Goal: Task Accomplishment & Management: Manage account settings

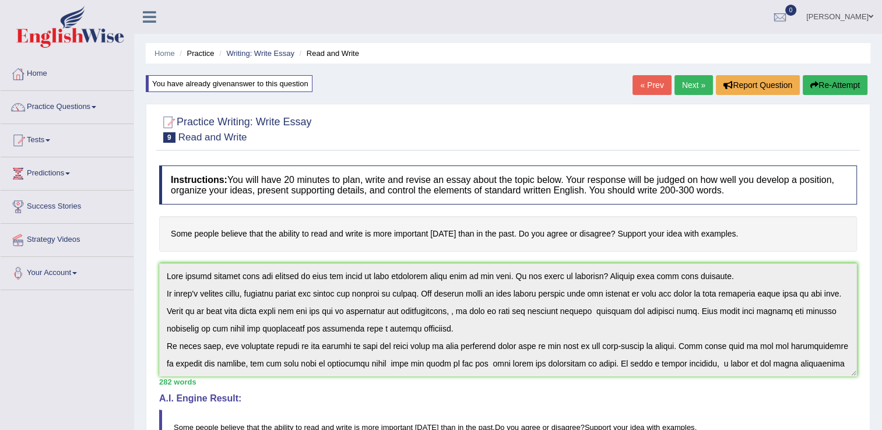
scroll to position [87, 0]
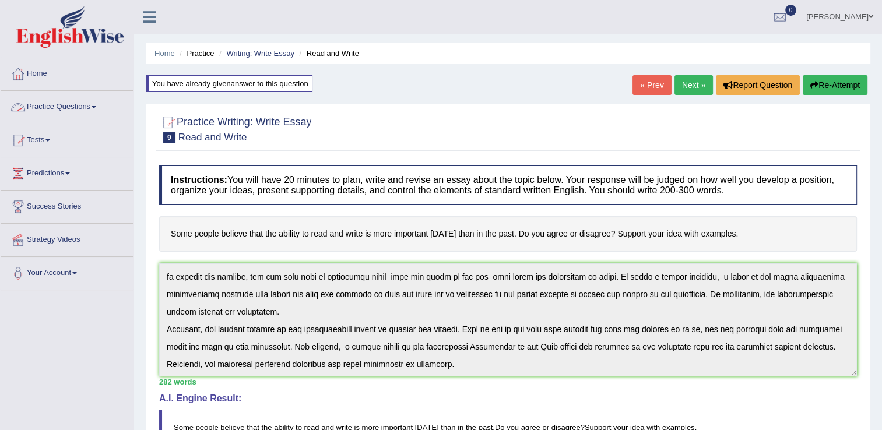
click at [104, 110] on link "Practice Questions" at bounding box center [67, 105] width 133 height 29
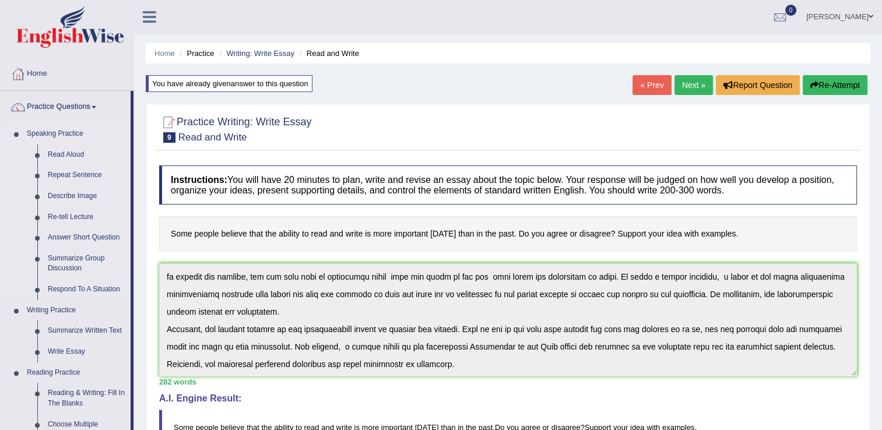
click at [65, 194] on link "Describe Image" at bounding box center [87, 196] width 88 height 21
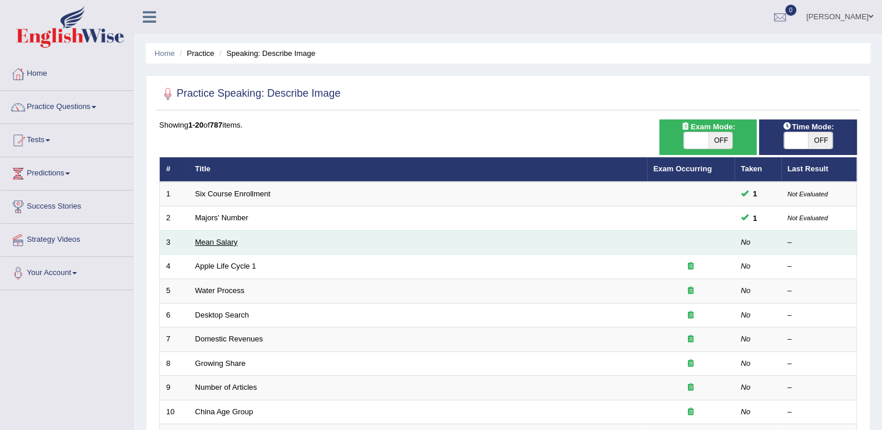
click at [216, 240] on link "Mean Salary" at bounding box center [216, 242] width 43 height 9
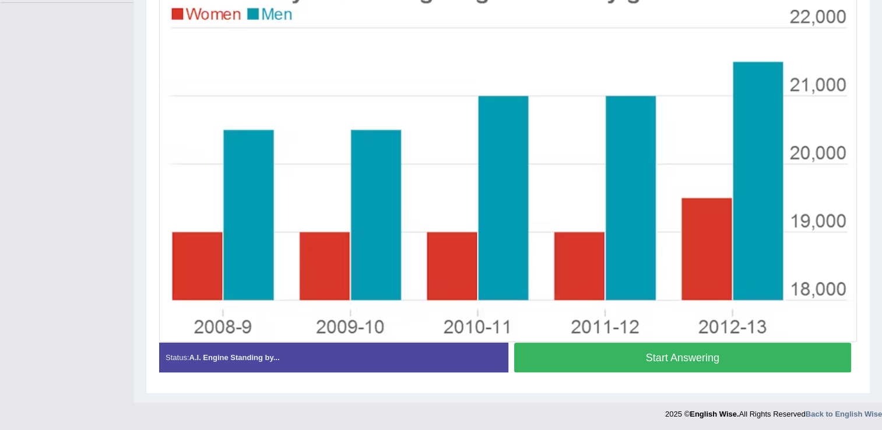
scroll to position [288, 0]
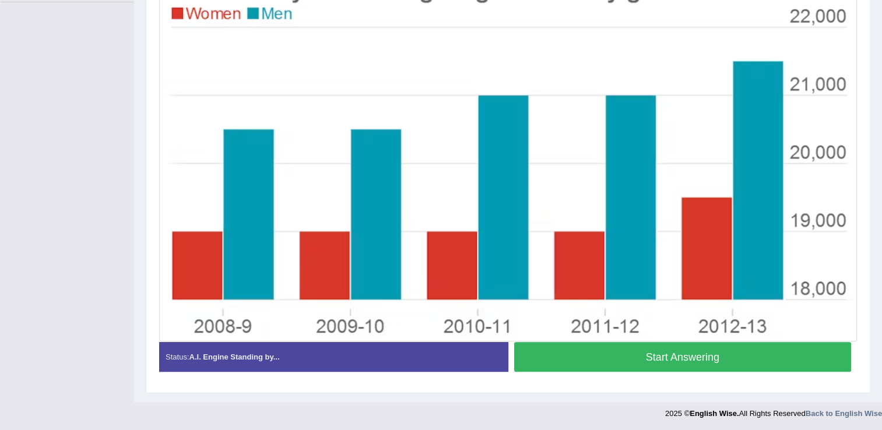
click at [715, 360] on button "Start Answering" at bounding box center [683, 357] width 338 height 30
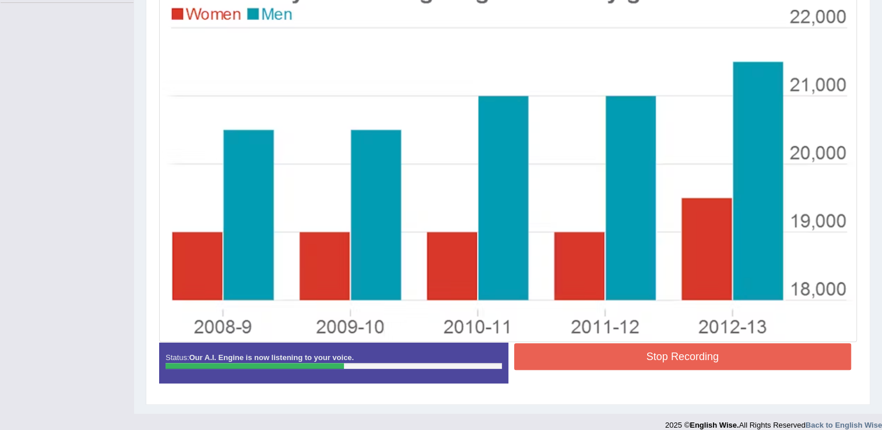
scroll to position [299, 0]
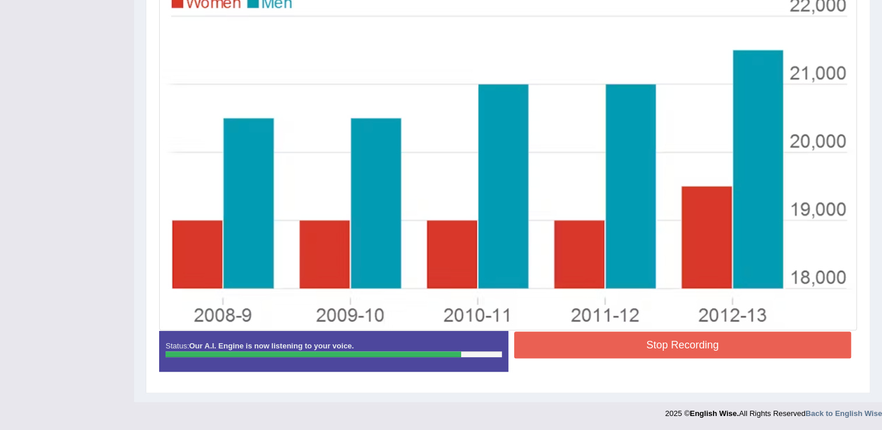
click at [663, 341] on button "Stop Recording" at bounding box center [683, 345] width 338 height 27
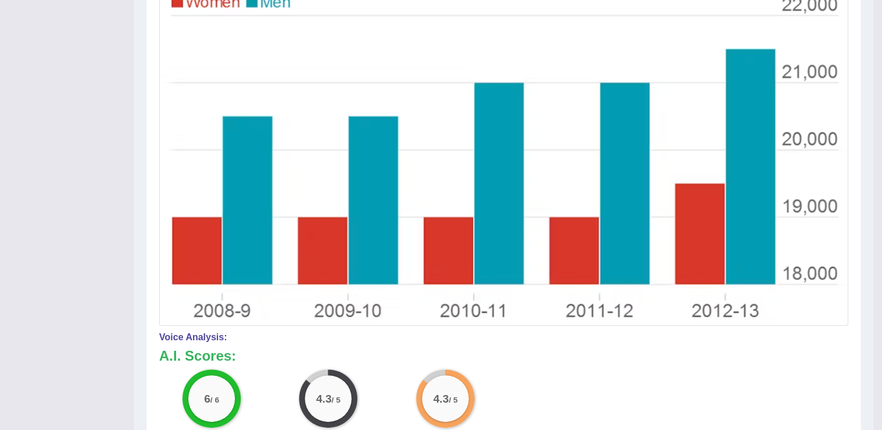
scroll to position [0, 0]
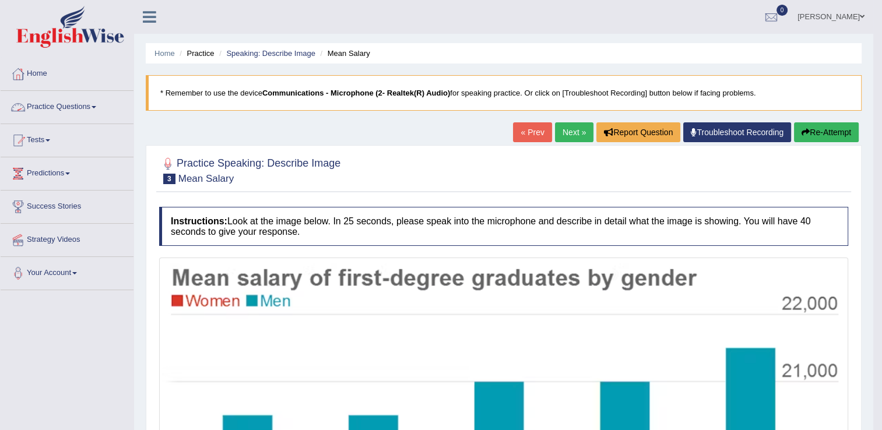
click at [93, 108] on link "Practice Questions" at bounding box center [67, 105] width 133 height 29
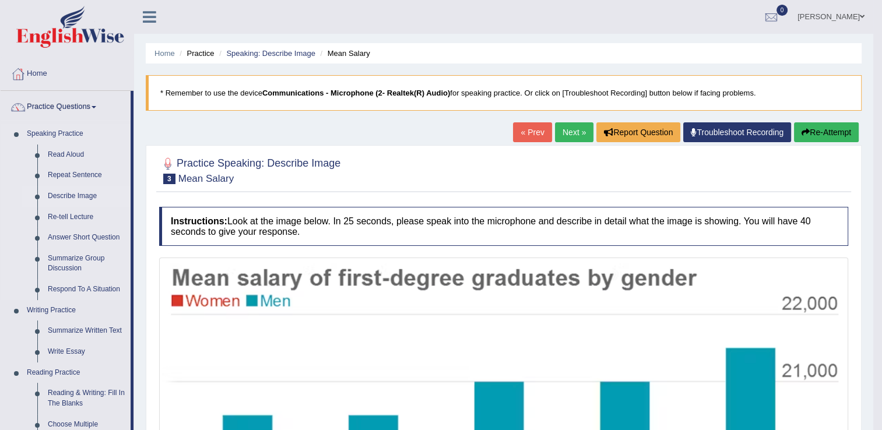
click at [83, 195] on link "Describe Image" at bounding box center [87, 196] width 88 height 21
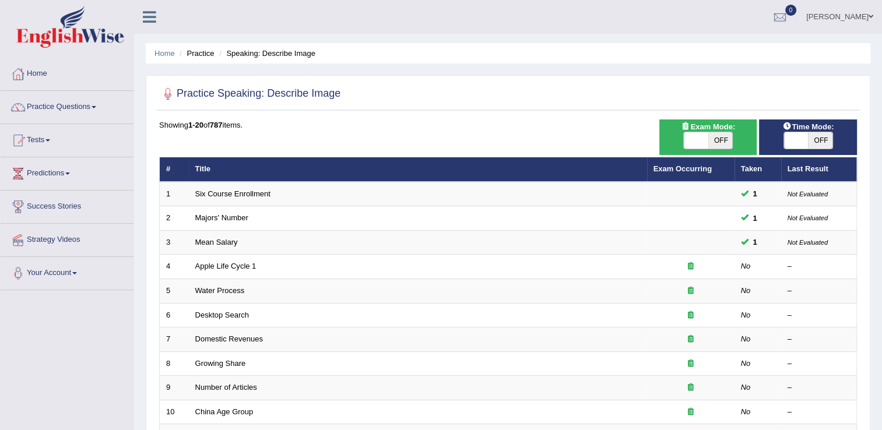
click at [687, 140] on span at bounding box center [696, 140] width 24 height 16
checkbox input "true"
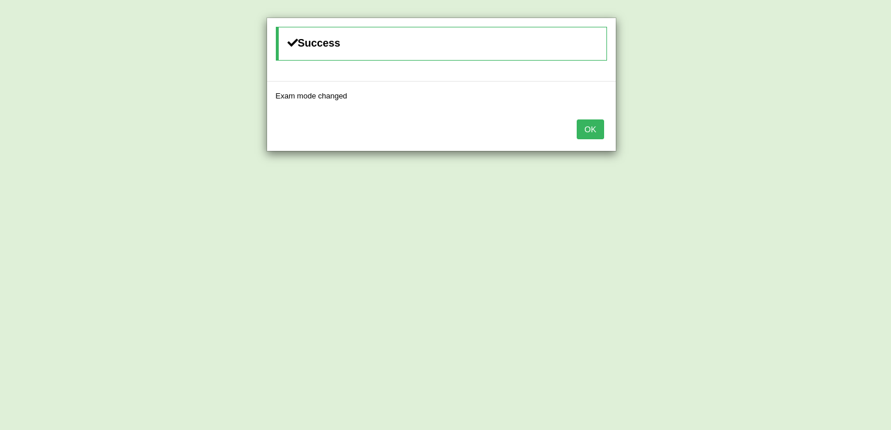
click at [583, 125] on button "OK" at bounding box center [590, 130] width 27 height 20
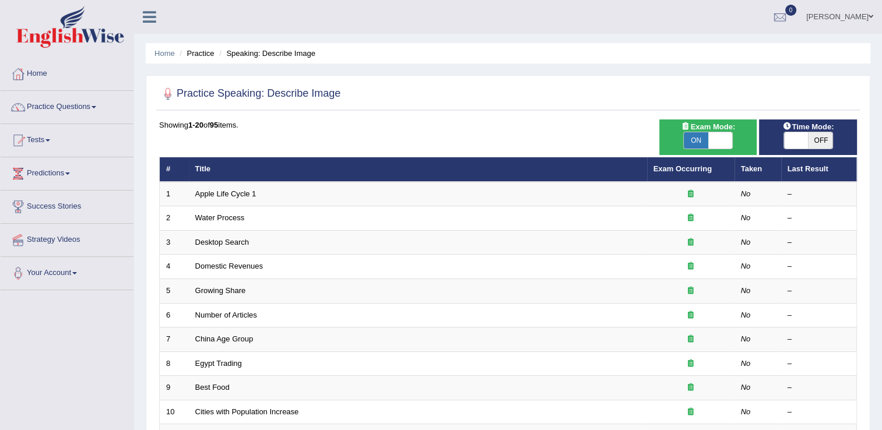
click at [794, 141] on span at bounding box center [796, 140] width 24 height 16
checkbox input "true"
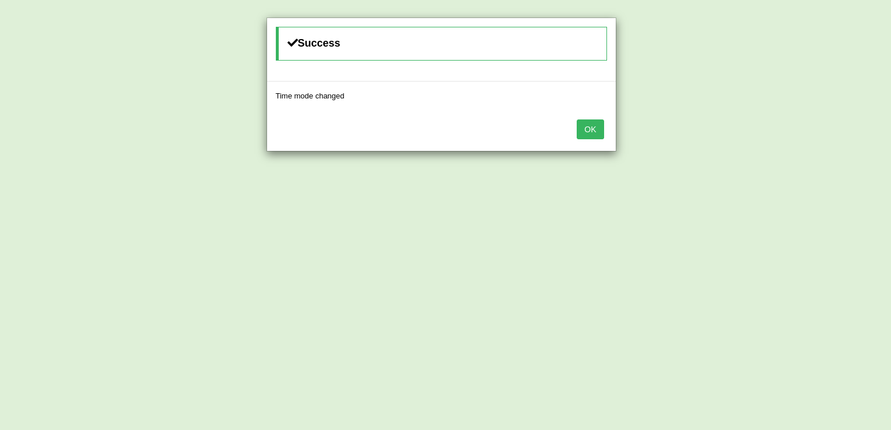
click at [604, 125] on button "OK" at bounding box center [590, 130] width 27 height 20
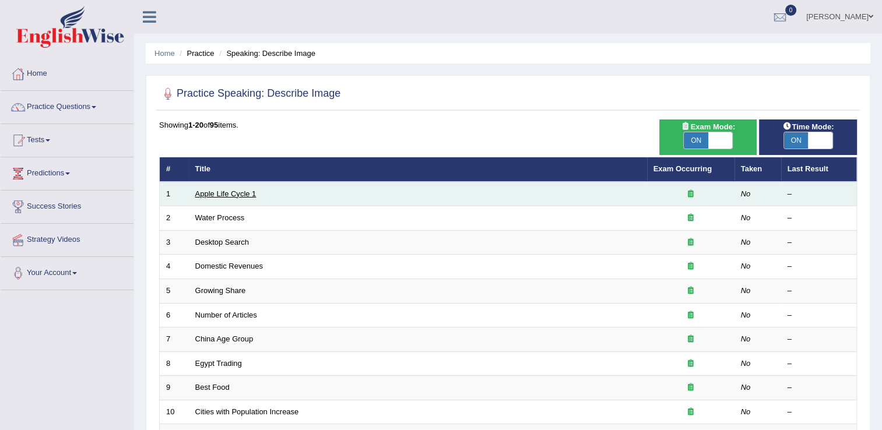
click at [232, 190] on link "Apple Life Cycle 1" at bounding box center [225, 194] width 61 height 9
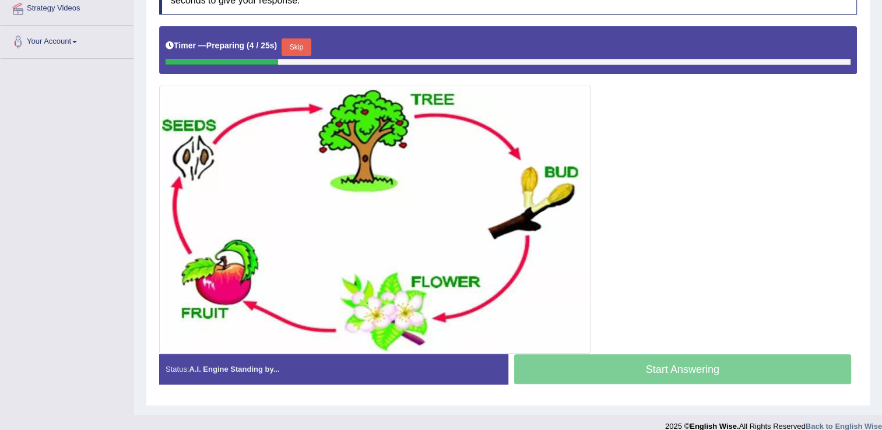
scroll to position [233, 0]
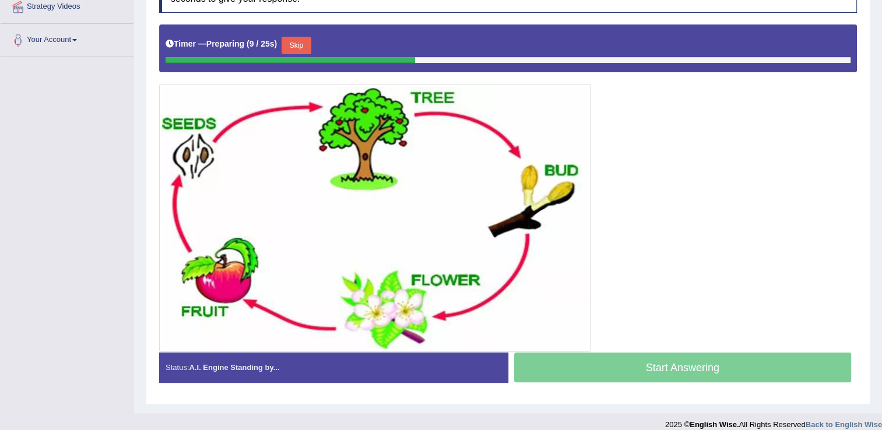
click at [627, 366] on div "Start Answering" at bounding box center [682, 369] width 349 height 33
click at [296, 43] on button "Skip" at bounding box center [300, 45] width 29 height 17
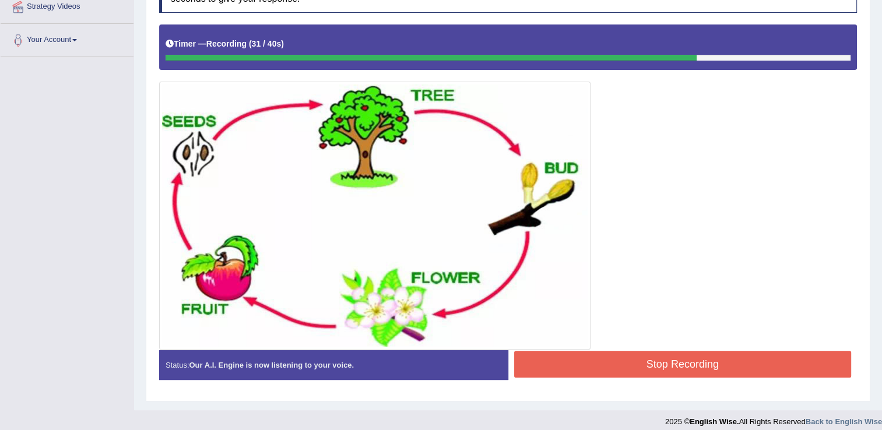
click at [703, 360] on button "Stop Recording" at bounding box center [683, 364] width 338 height 27
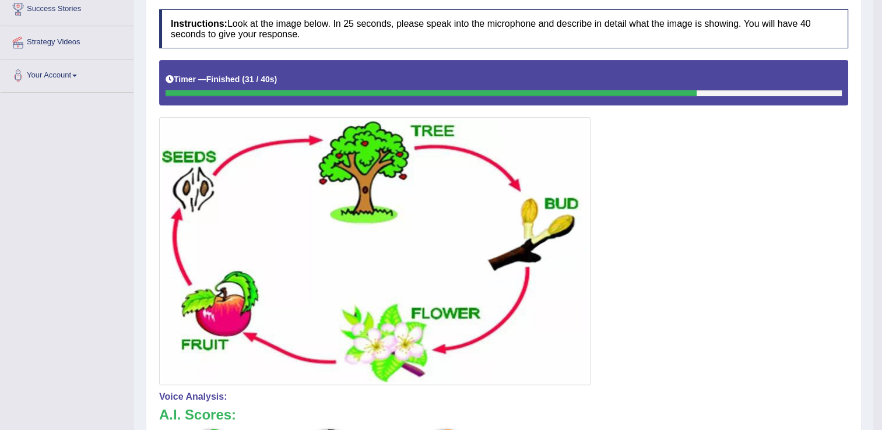
scroll to position [58, 0]
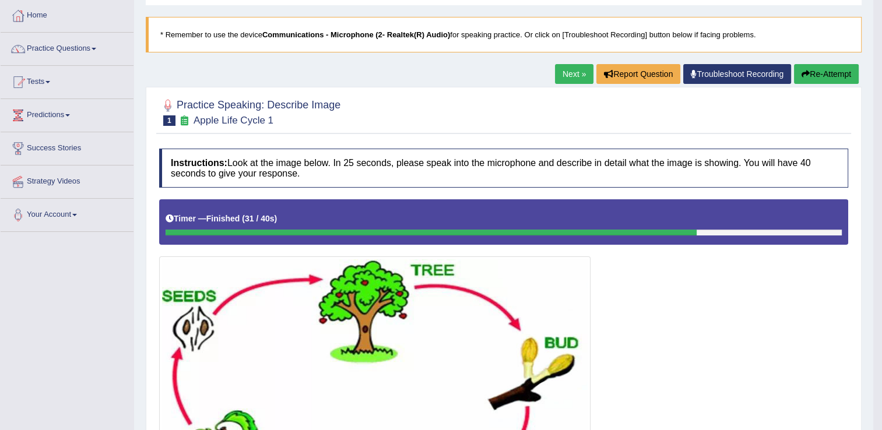
click at [563, 78] on link "Next »" at bounding box center [574, 74] width 38 height 20
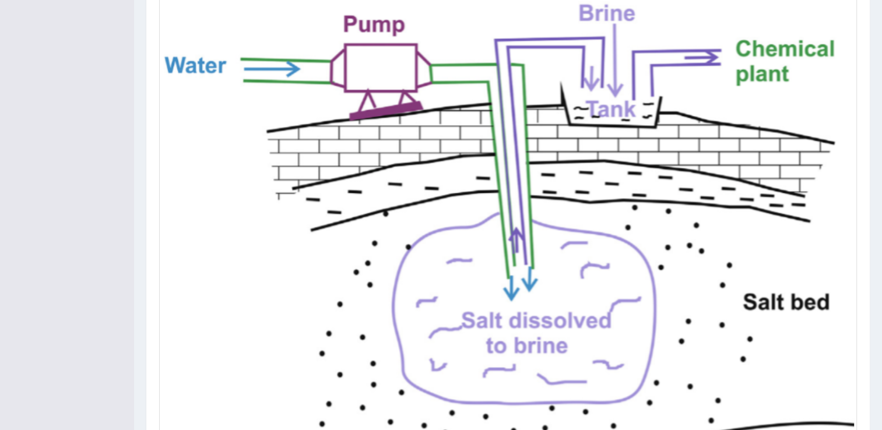
scroll to position [408, 0]
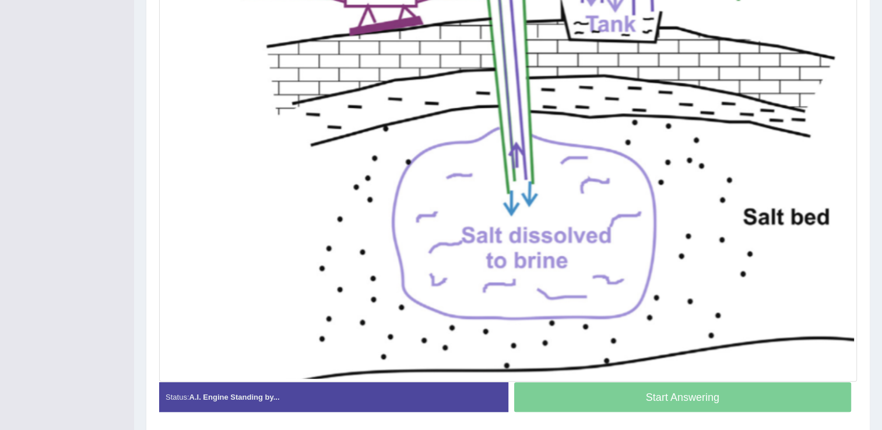
drag, startPoint x: 592, startPoint y: 391, endPoint x: 558, endPoint y: 344, distance: 58.0
click at [592, 390] on div "Start Answering" at bounding box center [682, 399] width 349 height 33
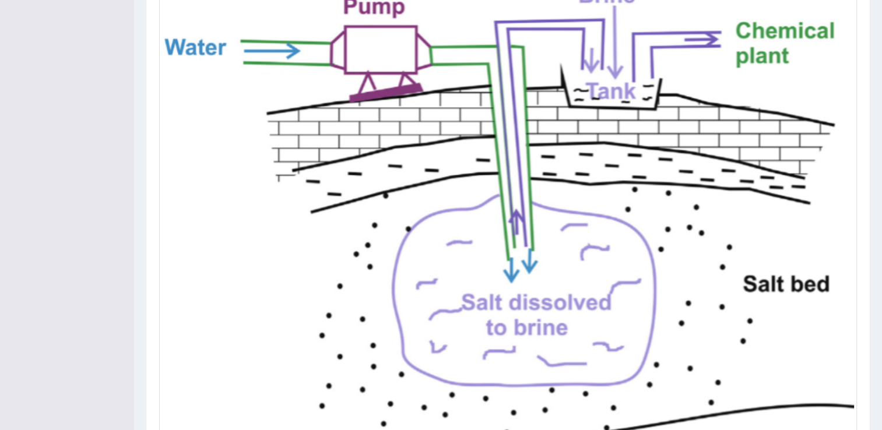
scroll to position [233, 0]
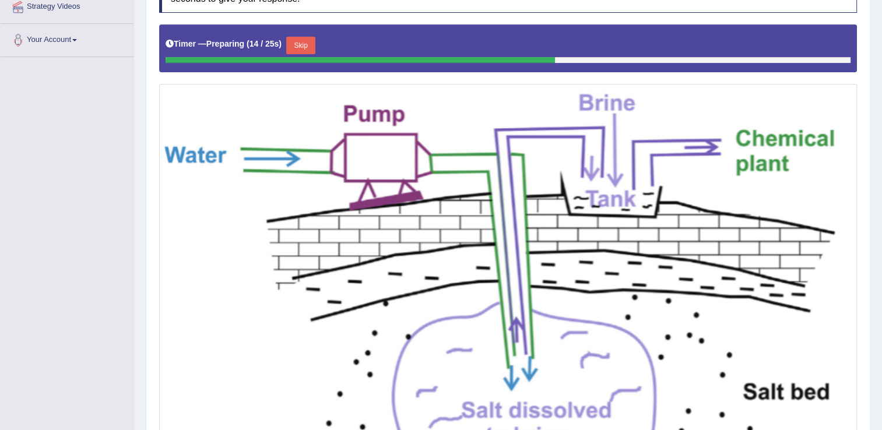
click at [302, 47] on button "Skip" at bounding box center [300, 45] width 29 height 17
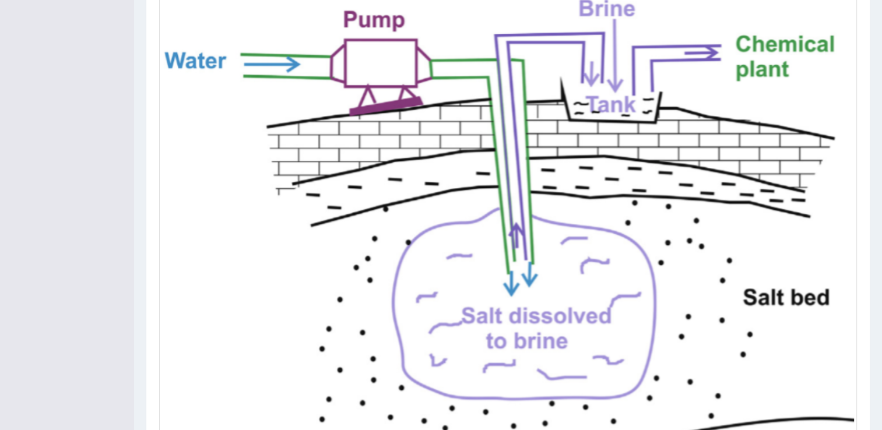
scroll to position [408, 0]
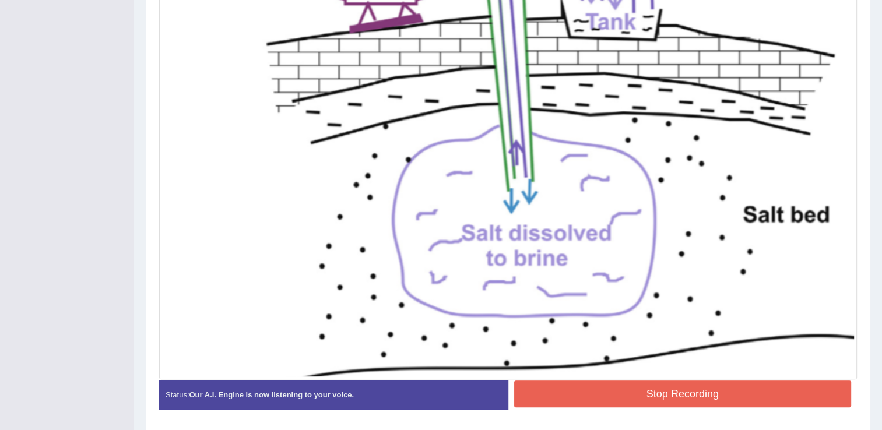
click at [669, 386] on button "Stop Recording" at bounding box center [683, 394] width 338 height 27
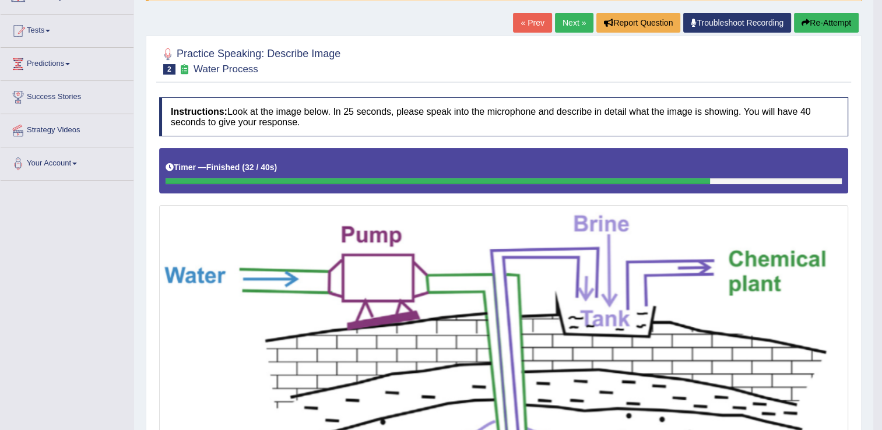
scroll to position [0, 0]
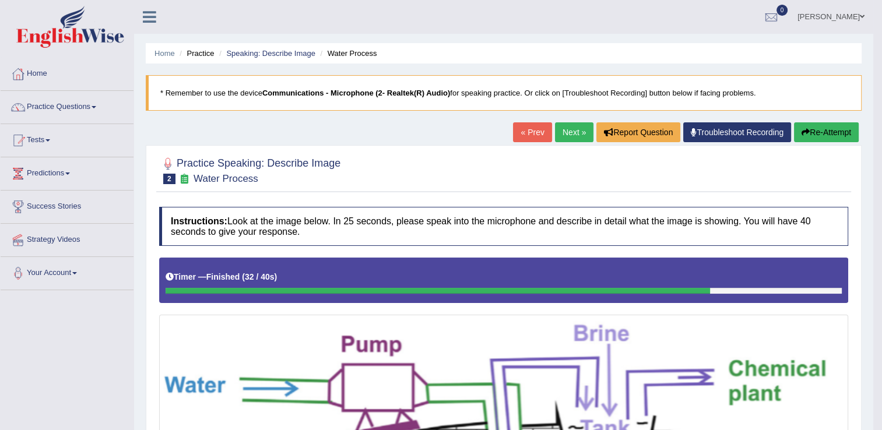
click at [578, 132] on link "Next »" at bounding box center [574, 132] width 38 height 20
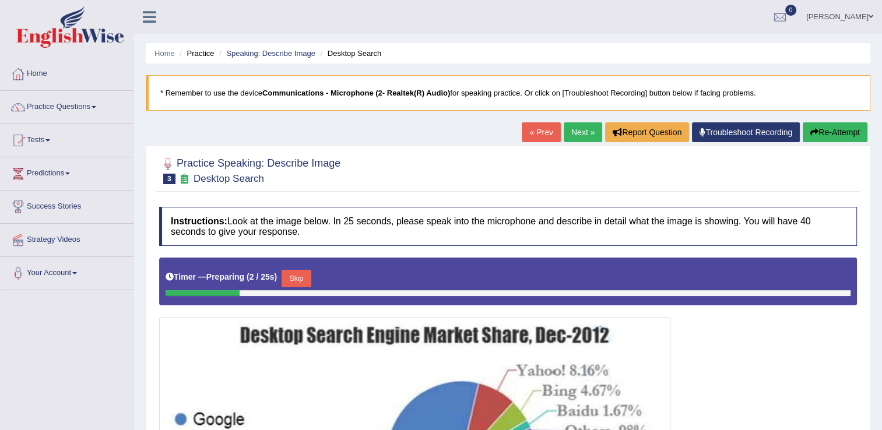
click at [290, 275] on button "Skip" at bounding box center [296, 278] width 29 height 17
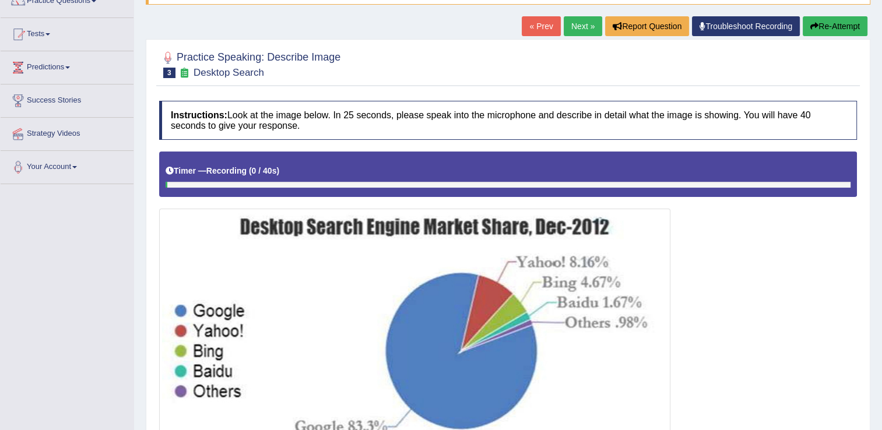
scroll to position [175, 0]
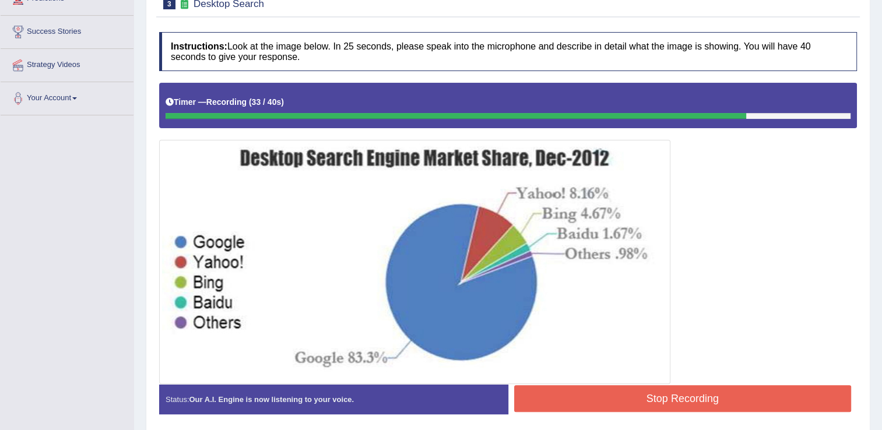
click at [686, 400] on button "Stop Recording" at bounding box center [683, 398] width 338 height 27
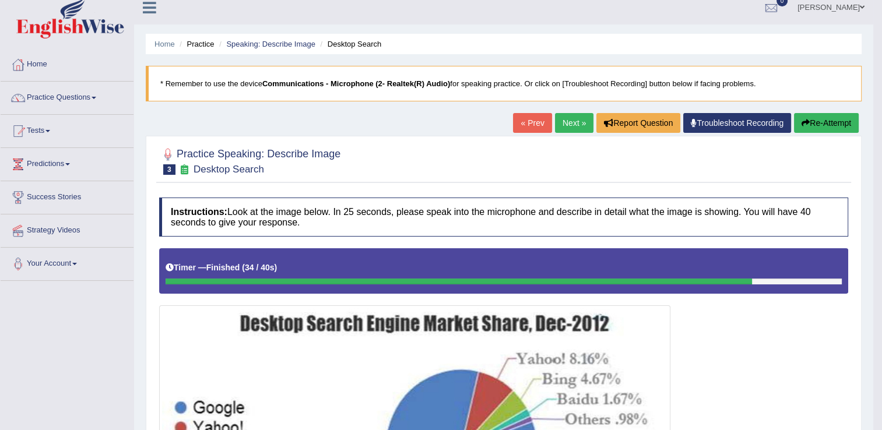
scroll to position [0, 0]
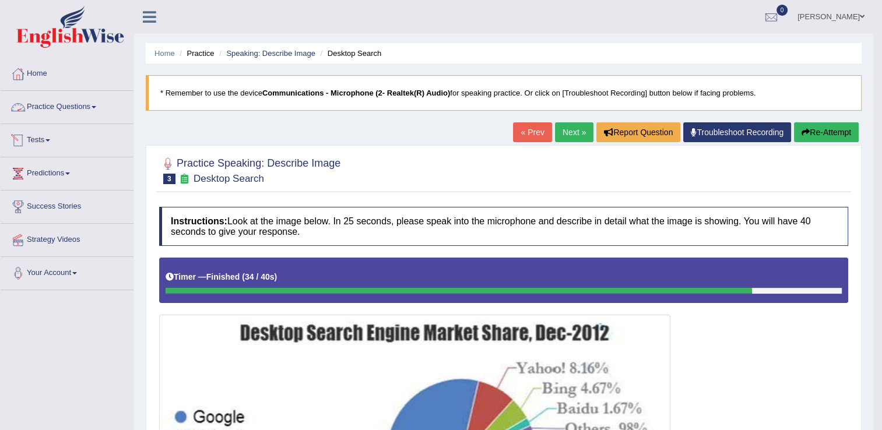
click at [98, 104] on link "Practice Questions" at bounding box center [67, 105] width 133 height 29
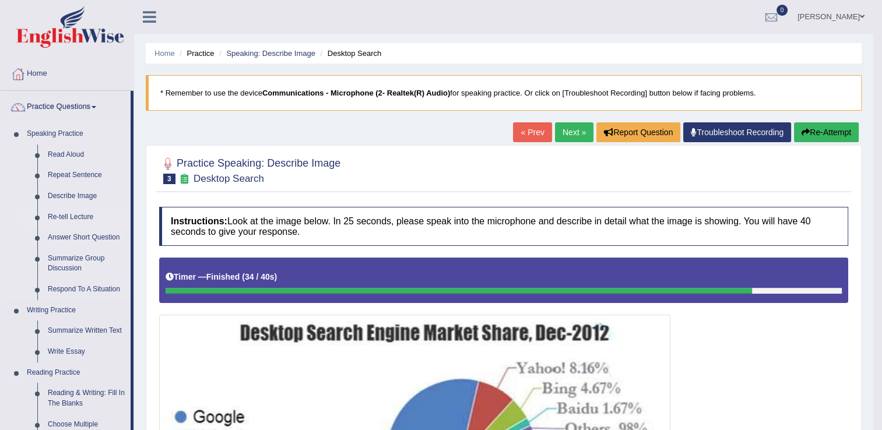
click at [81, 215] on link "Re-tell Lecture" at bounding box center [87, 217] width 88 height 21
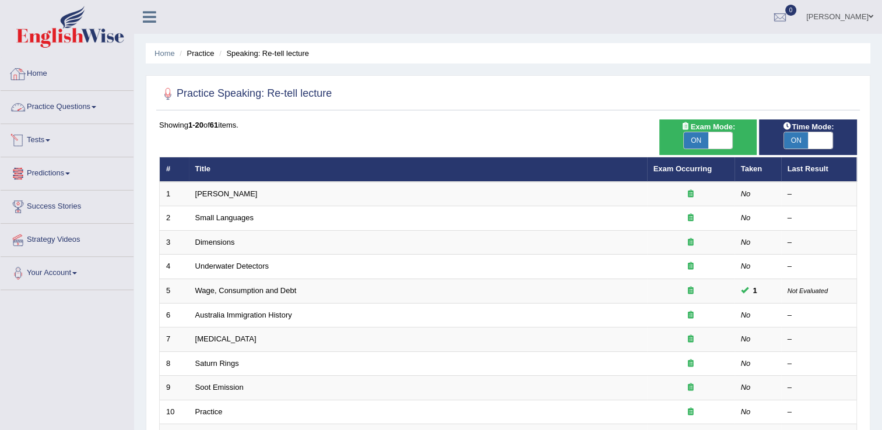
click at [49, 132] on link "Tests" at bounding box center [67, 138] width 133 height 29
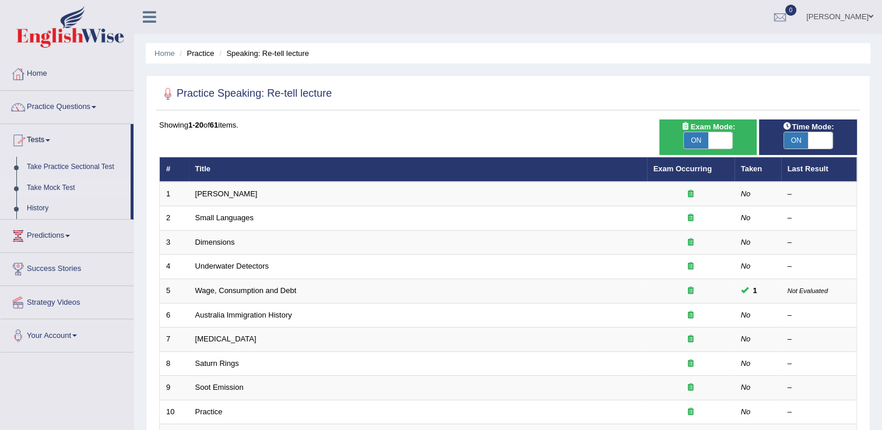
click at [51, 183] on link "Take Mock Test" at bounding box center [76, 188] width 109 height 21
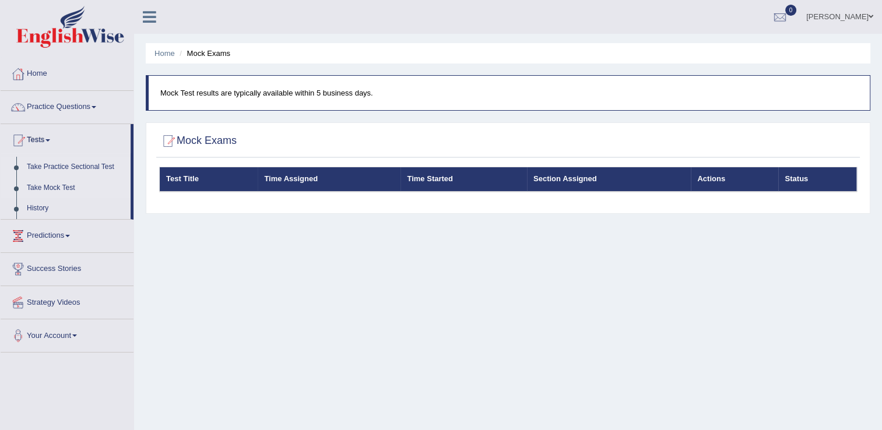
click at [74, 162] on link "Take Practice Sectional Test" at bounding box center [76, 167] width 109 height 21
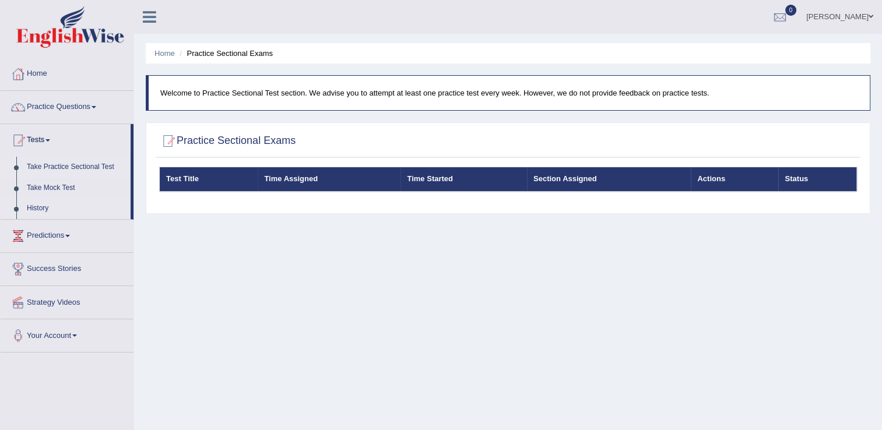
click at [37, 206] on link "History" at bounding box center [76, 208] width 109 height 21
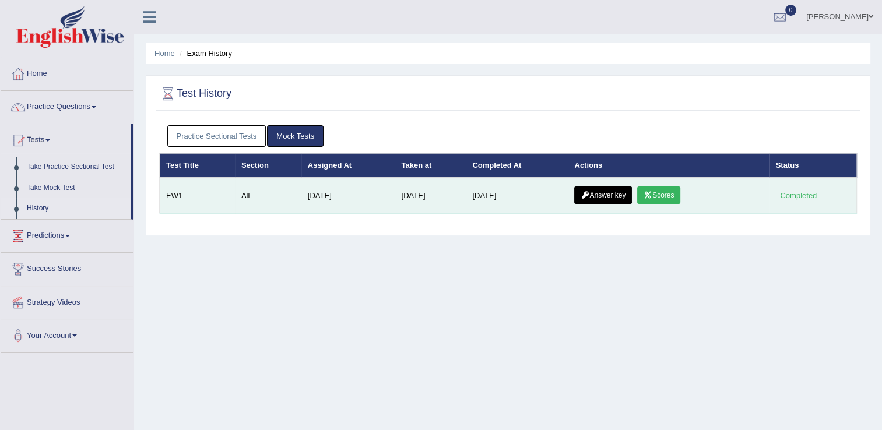
click at [658, 194] on link "Scores" at bounding box center [658, 195] width 43 height 17
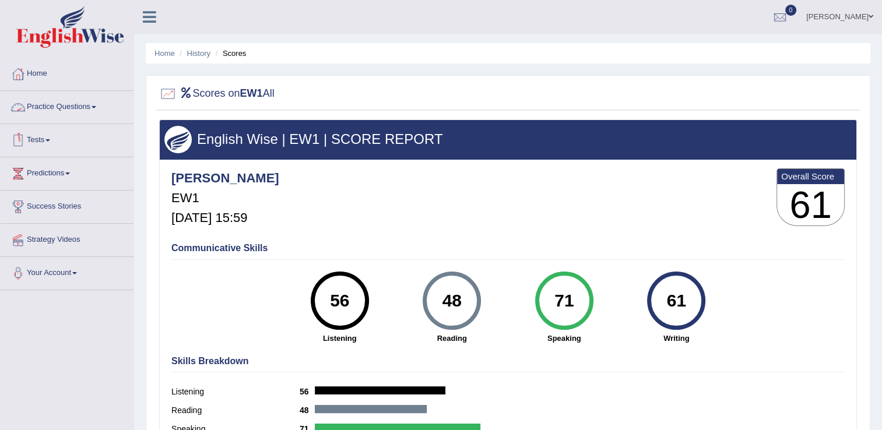
click at [50, 139] on span at bounding box center [47, 140] width 5 height 2
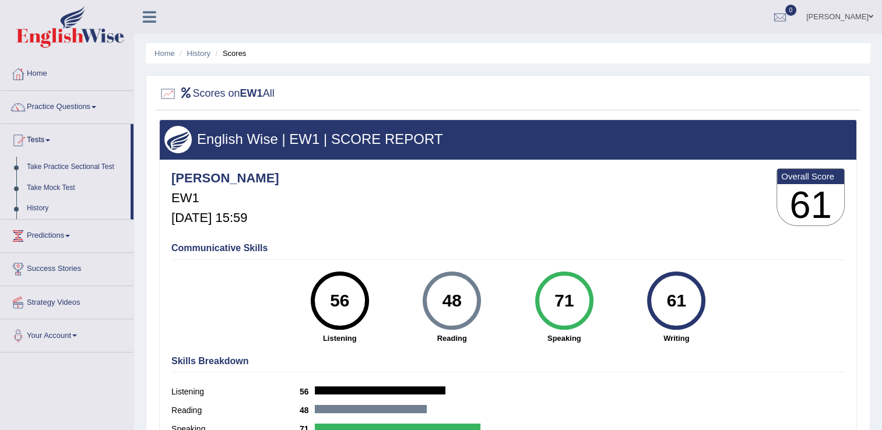
click at [40, 206] on link "History" at bounding box center [76, 208] width 109 height 21
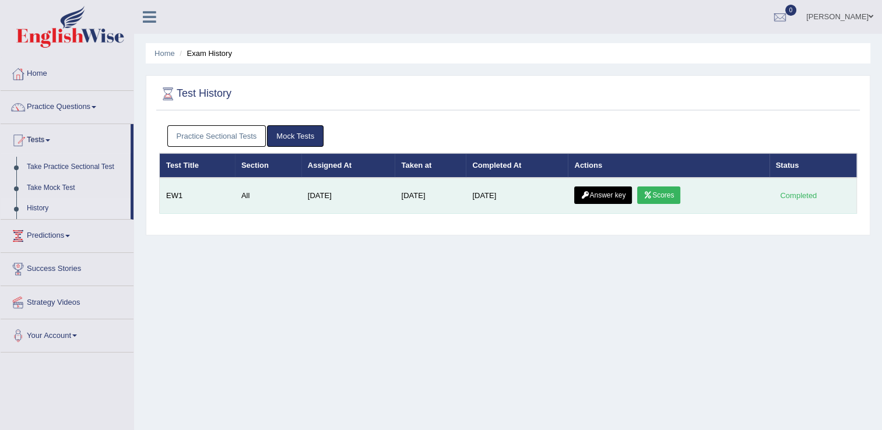
click at [598, 194] on link "Answer key" at bounding box center [603, 195] width 58 height 17
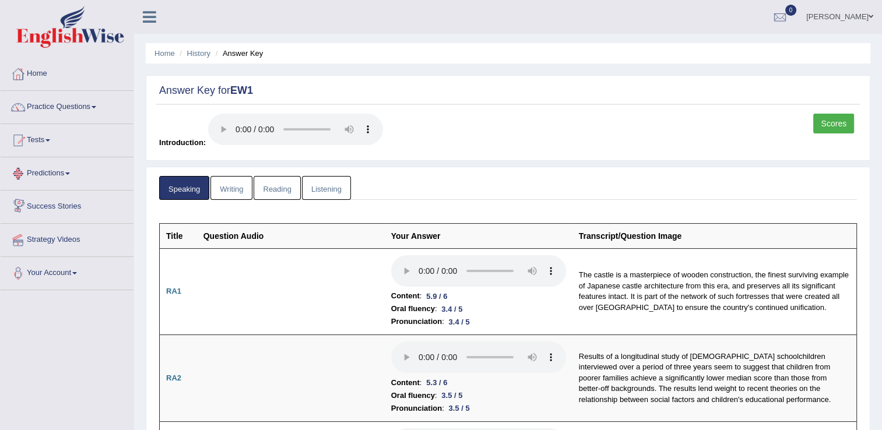
click at [75, 171] on link "Predictions" at bounding box center [67, 171] width 133 height 29
click at [33, 75] on link "Home" at bounding box center [67, 72] width 133 height 29
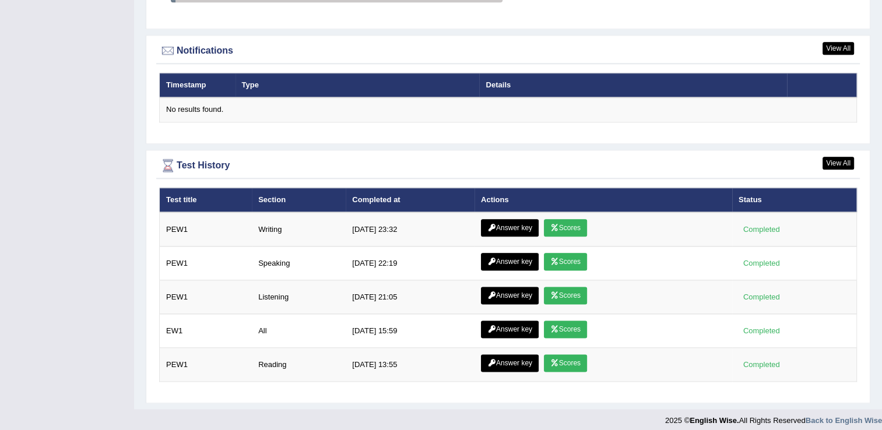
scroll to position [1395, 0]
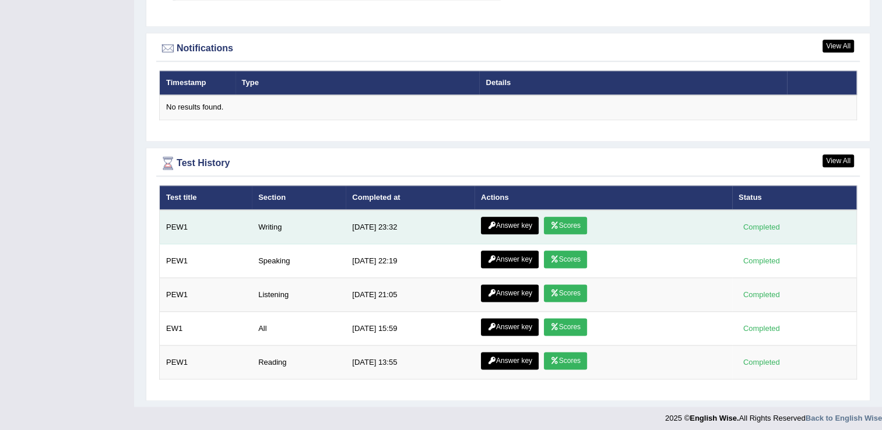
click at [556, 222] on icon at bounding box center [554, 225] width 9 height 7
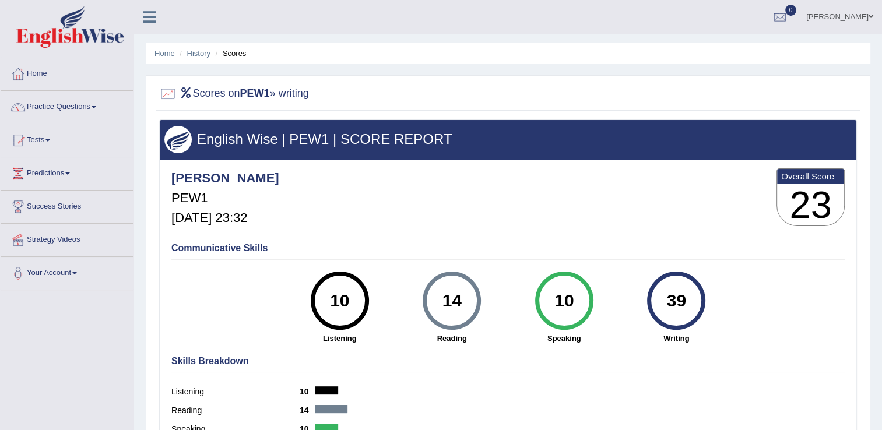
click at [230, 243] on h4 "Communicative Skills" at bounding box center [507, 248] width 673 height 10
drag, startPoint x: 46, startPoint y: 75, endPoint x: 226, endPoint y: 123, distance: 186.0
click at [46, 75] on link "Home" at bounding box center [67, 72] width 133 height 29
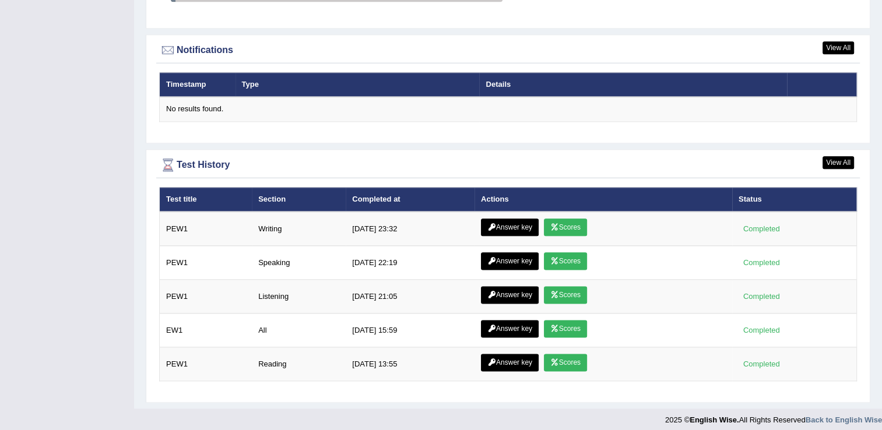
scroll to position [1395, 0]
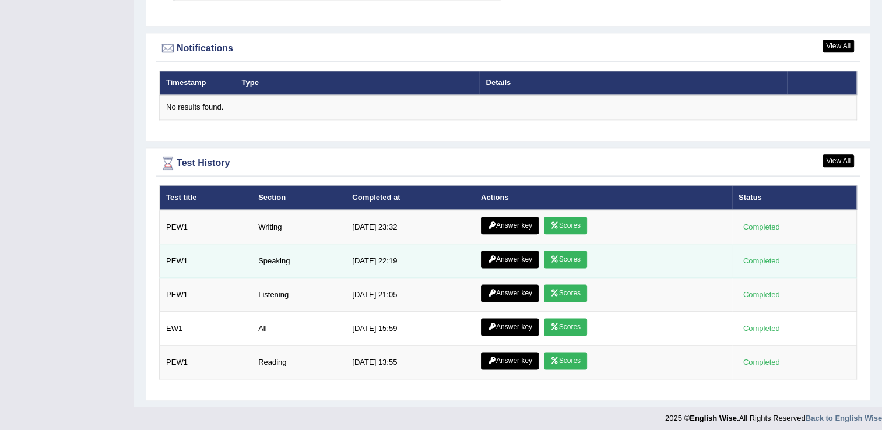
click at [564, 254] on link "Scores" at bounding box center [565, 259] width 43 height 17
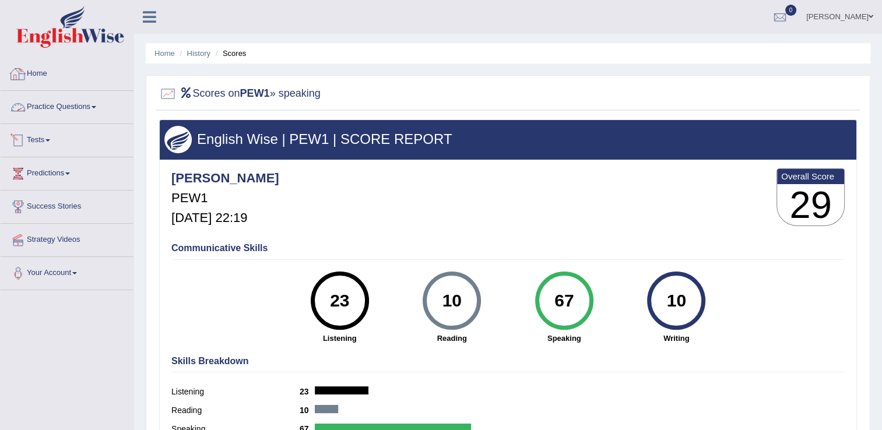
click at [23, 76] on div at bounding box center [17, 73] width 17 height 17
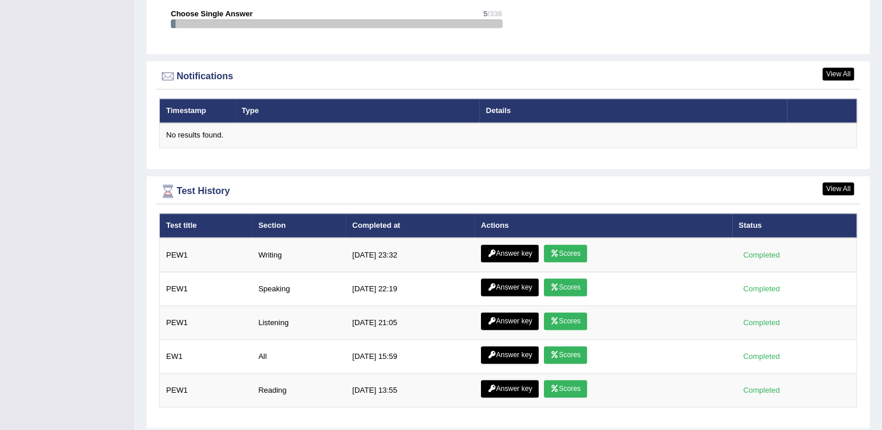
scroll to position [1395, 0]
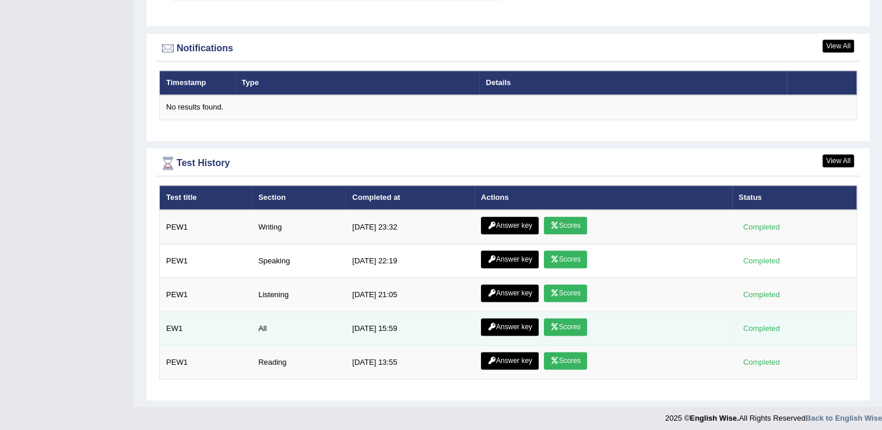
click at [561, 321] on link "Scores" at bounding box center [565, 326] width 43 height 17
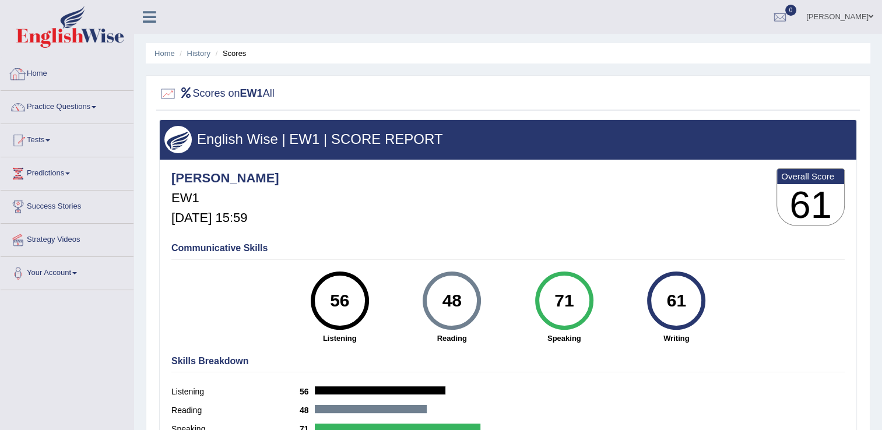
click at [61, 83] on link "Home" at bounding box center [67, 72] width 133 height 29
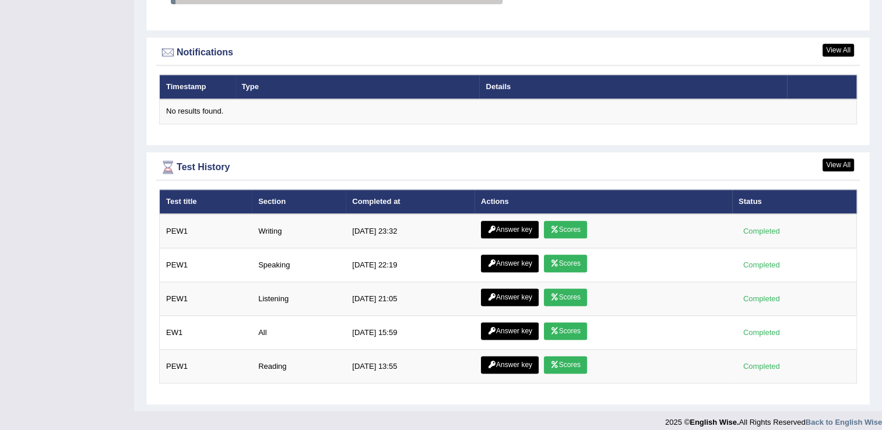
scroll to position [1395, 0]
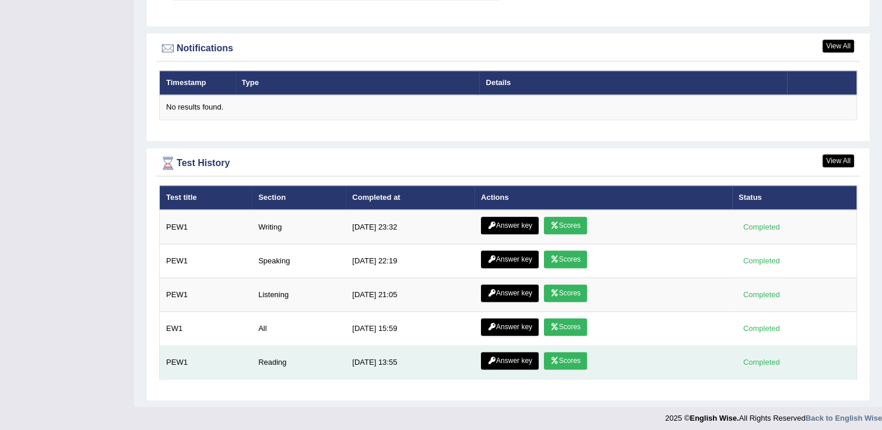
click at [577, 356] on link "Scores" at bounding box center [565, 360] width 43 height 17
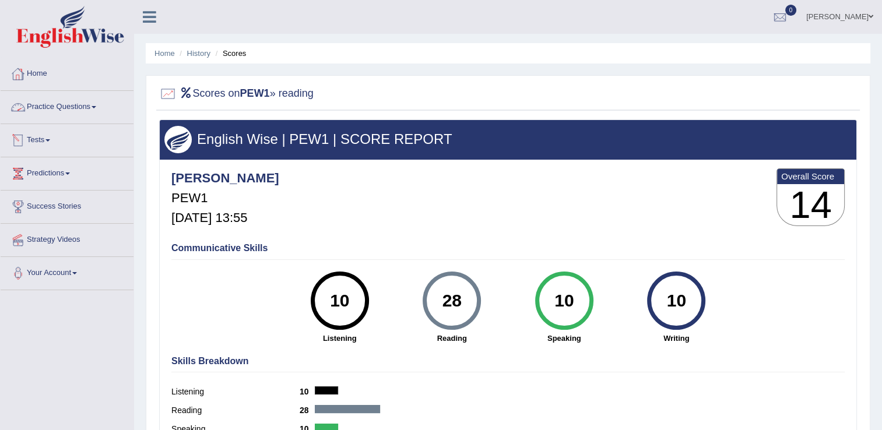
click at [38, 68] on link "Home" at bounding box center [67, 72] width 133 height 29
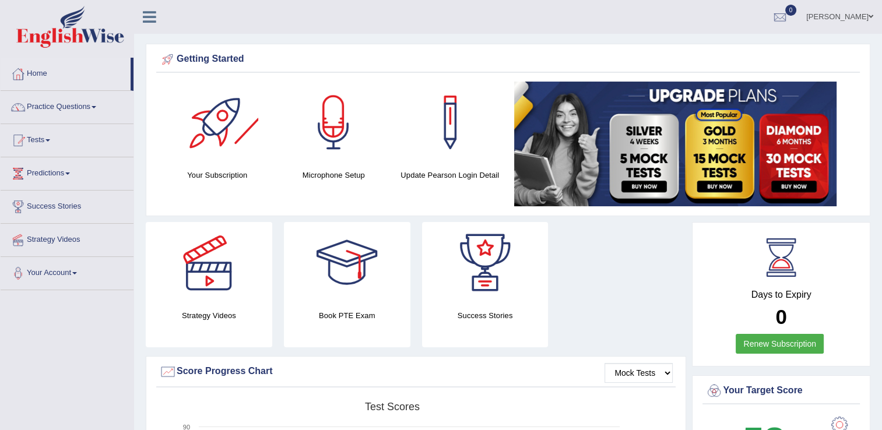
click at [224, 143] on div at bounding box center [218, 123] width 82 height 82
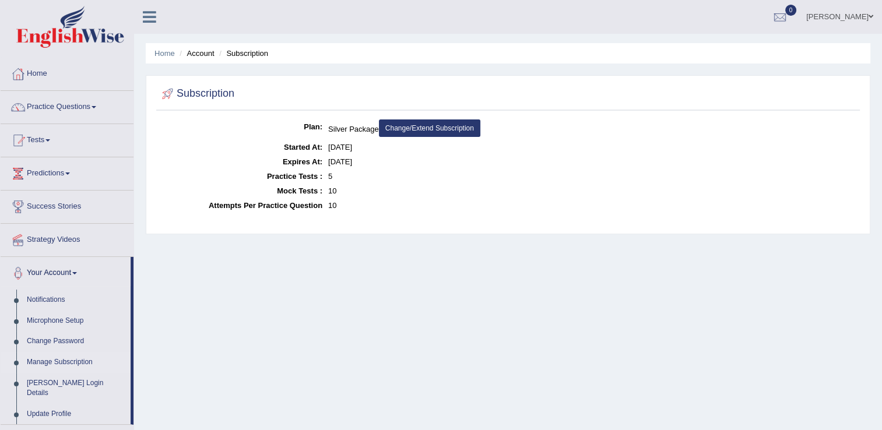
click at [453, 131] on link "Change/Extend Subscription" at bounding box center [429, 128] width 101 height 17
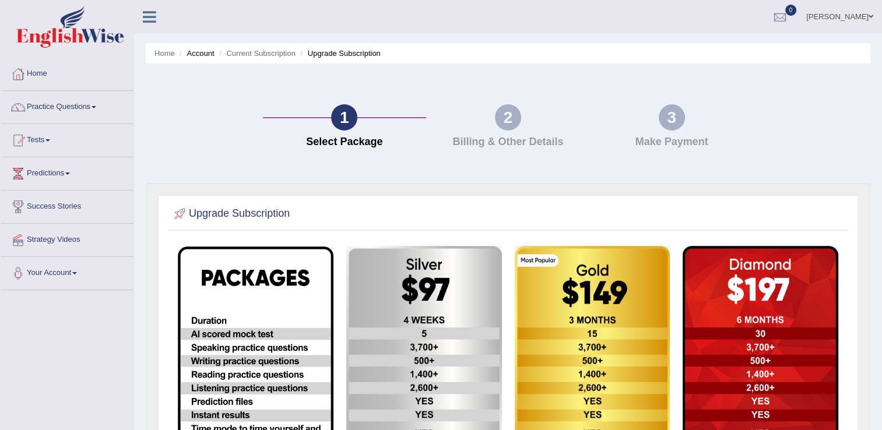
click at [194, 164] on div "1 Select Package 2 Billing & Other Details 3 Make Payment" at bounding box center [508, 129] width 736 height 108
click at [54, 271] on link "Your Account" at bounding box center [67, 271] width 133 height 29
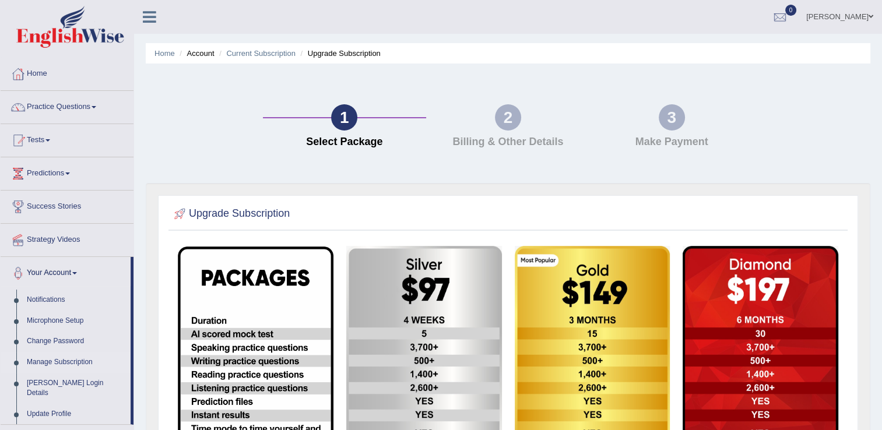
click at [79, 358] on link "Manage Subscription" at bounding box center [76, 362] width 109 height 21
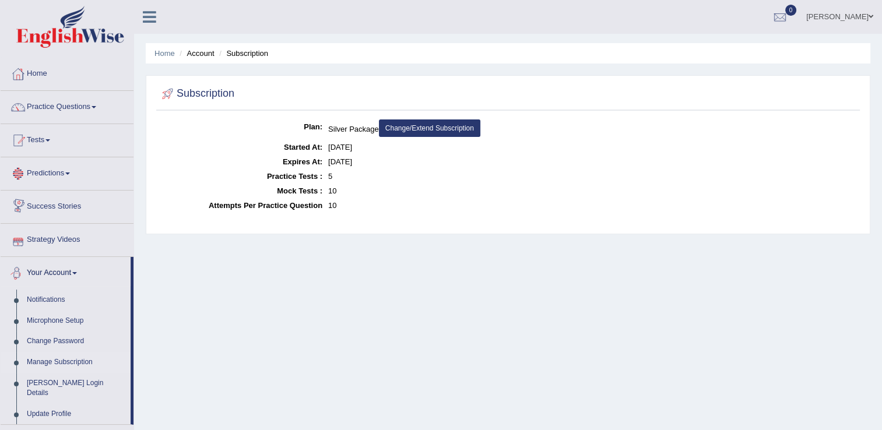
click at [73, 168] on link "Predictions" at bounding box center [67, 171] width 133 height 29
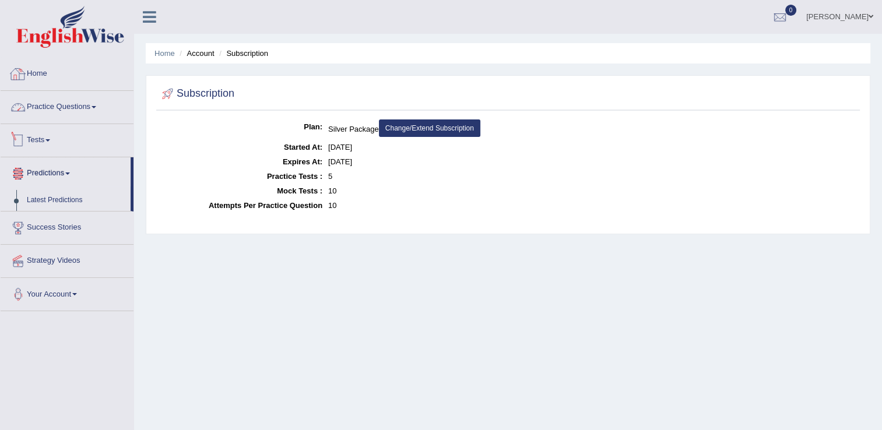
click at [30, 64] on link "Home" at bounding box center [67, 72] width 133 height 29
